Goal: Task Accomplishment & Management: Use online tool/utility

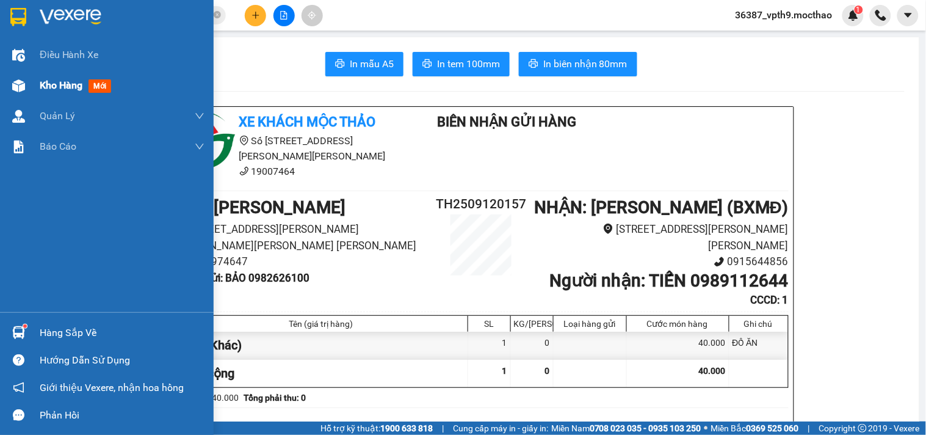
drag, startPoint x: 21, startPoint y: 100, endPoint x: 28, endPoint y: 73, distance: 27.3
click at [22, 98] on div "Kho hàng mới" at bounding box center [107, 85] width 214 height 31
click at [22, 95] on div at bounding box center [18, 85] width 21 height 21
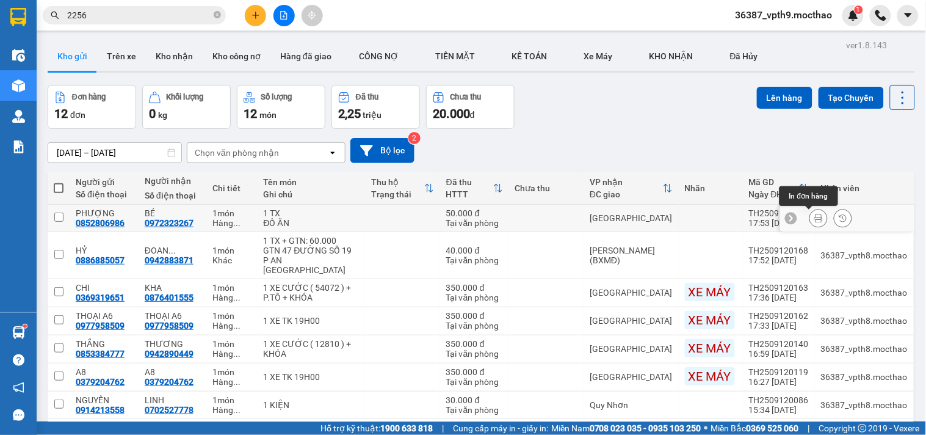
click at [815, 222] on icon at bounding box center [819, 218] width 9 height 9
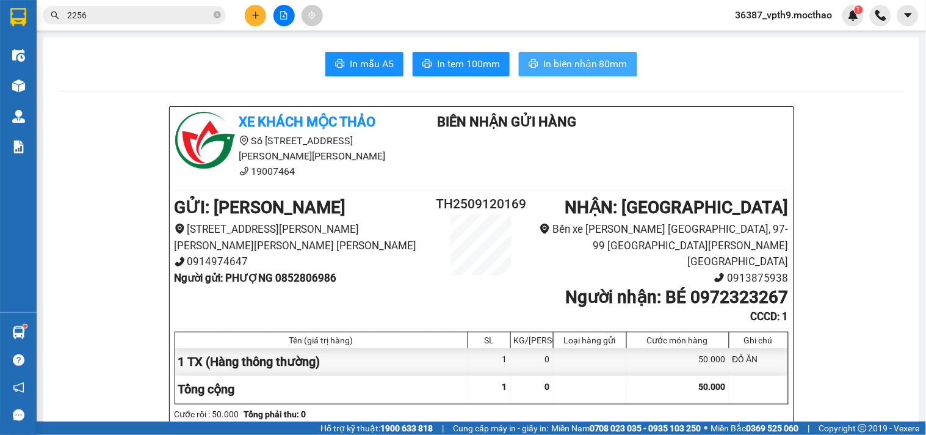
click at [580, 64] on span "In biên nhận 80mm" at bounding box center [585, 63] width 84 height 15
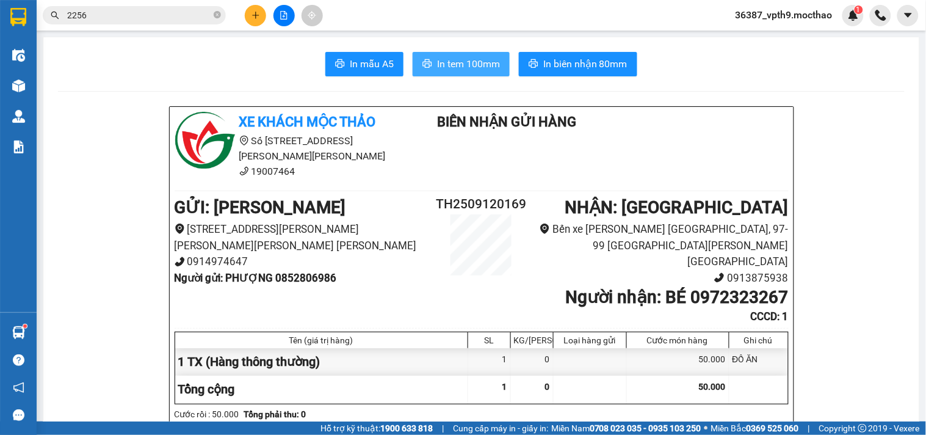
click at [449, 69] on span "In tem 100mm" at bounding box center [468, 63] width 63 height 15
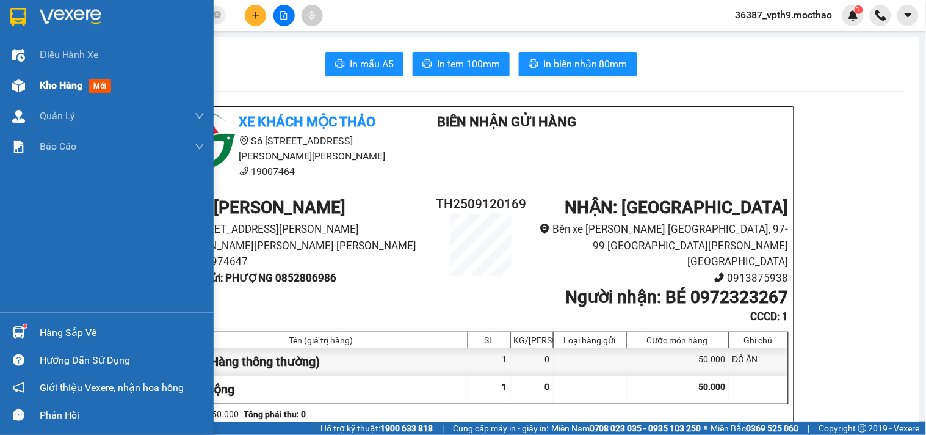
click at [71, 76] on div "Kho hàng mới" at bounding box center [122, 85] width 165 height 31
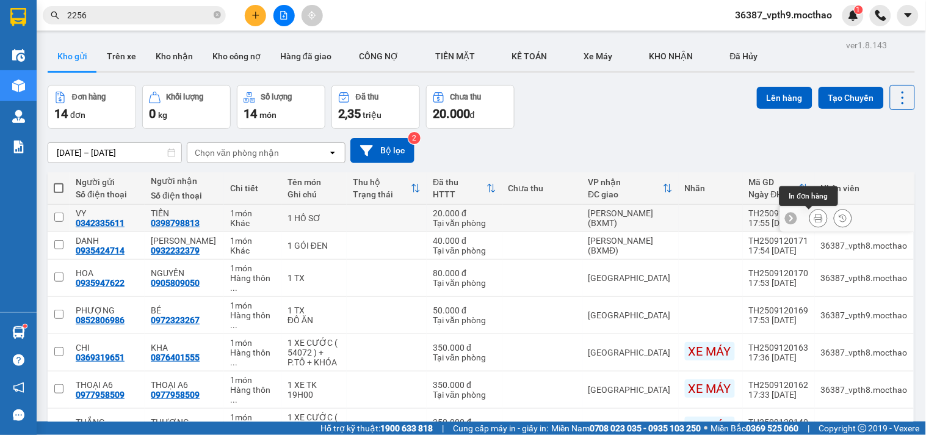
click at [810, 211] on button at bounding box center [818, 218] width 17 height 21
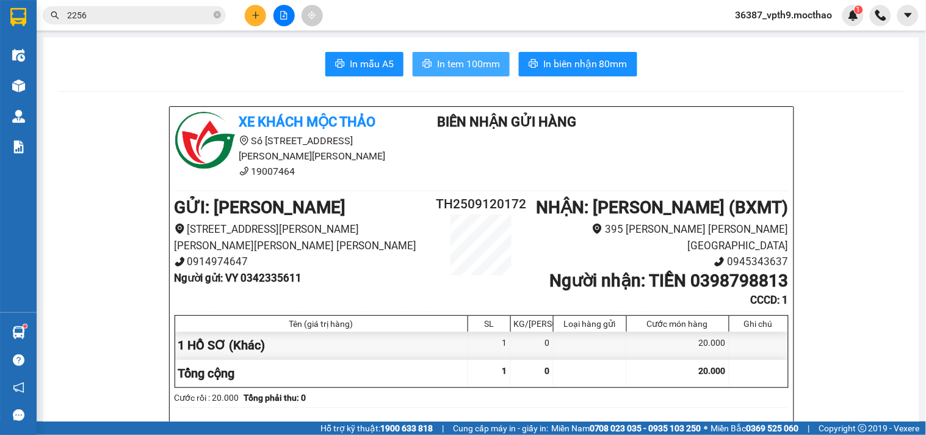
click at [465, 64] on span "In tem 100mm" at bounding box center [468, 63] width 63 height 15
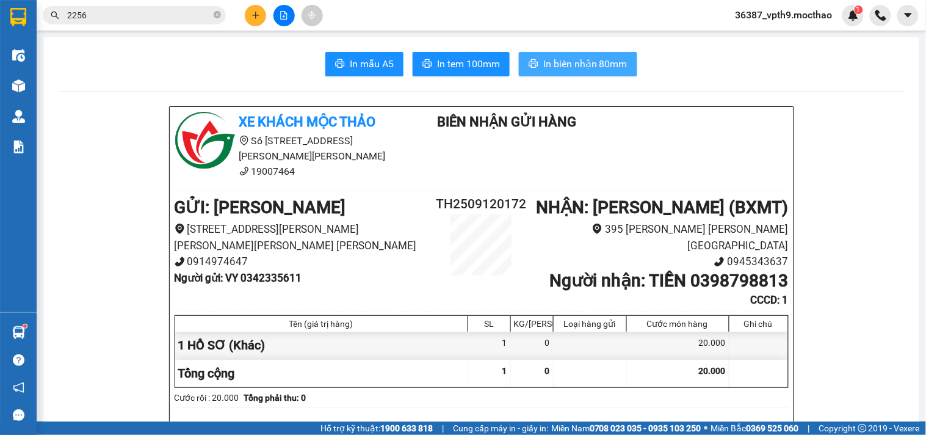
click at [593, 61] on span "In biên nhận 80mm" at bounding box center [585, 63] width 84 height 15
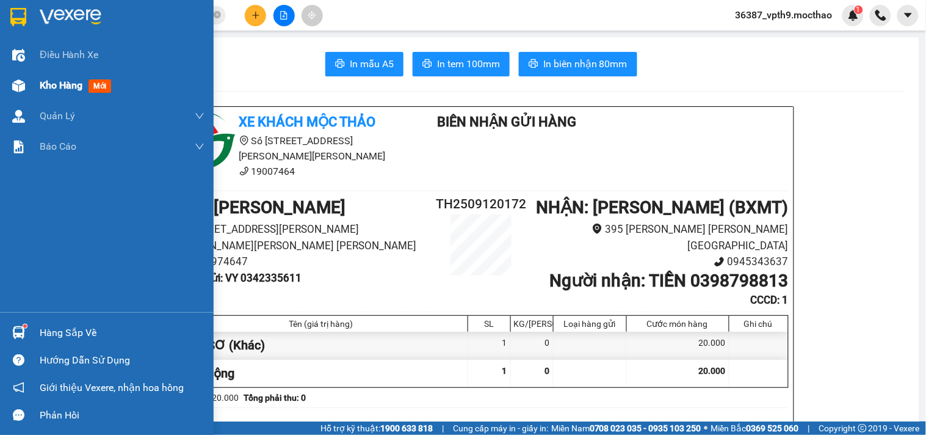
click at [93, 88] on span "mới" at bounding box center [100, 85] width 23 height 13
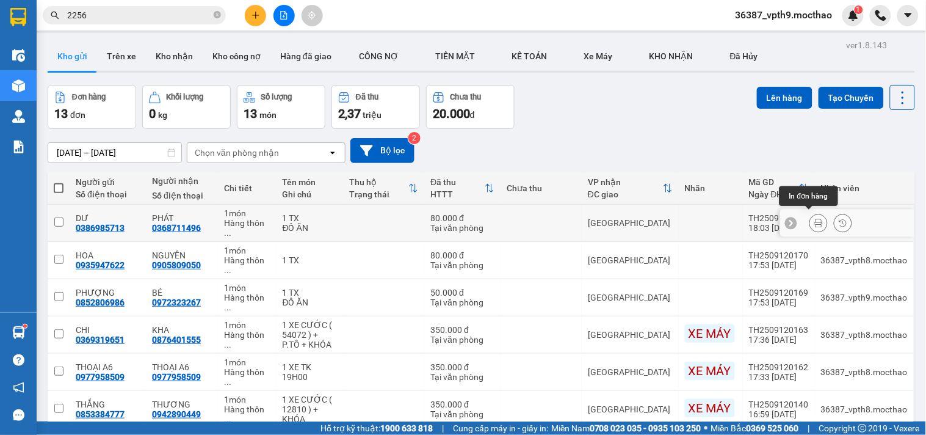
click at [815, 220] on icon at bounding box center [819, 223] width 9 height 9
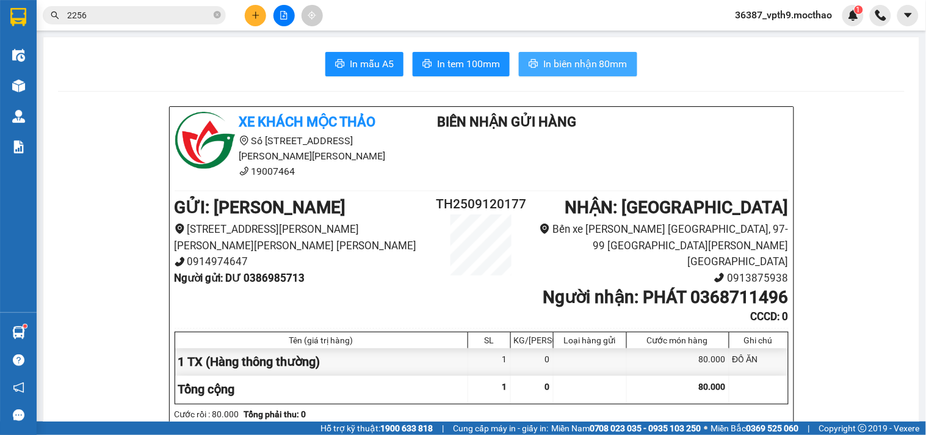
click at [618, 70] on span "In biên nhận 80mm" at bounding box center [585, 63] width 84 height 15
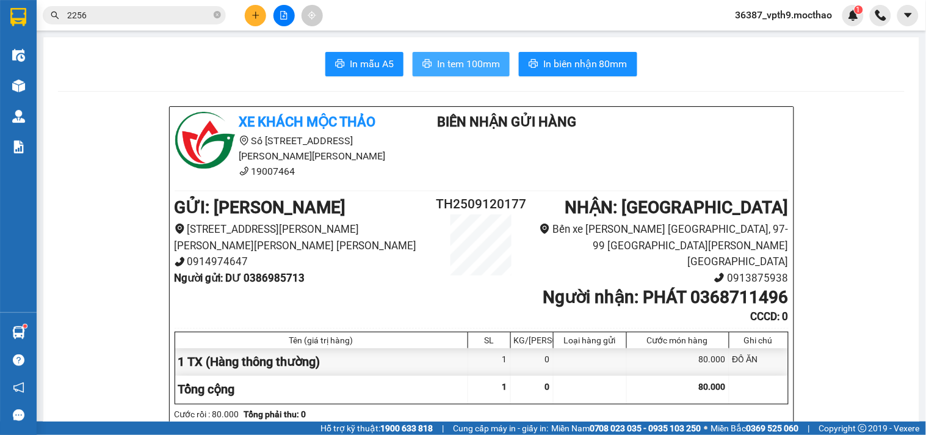
click at [460, 65] on span "In tem 100mm" at bounding box center [468, 63] width 63 height 15
